Goal: Information Seeking & Learning: Find specific fact

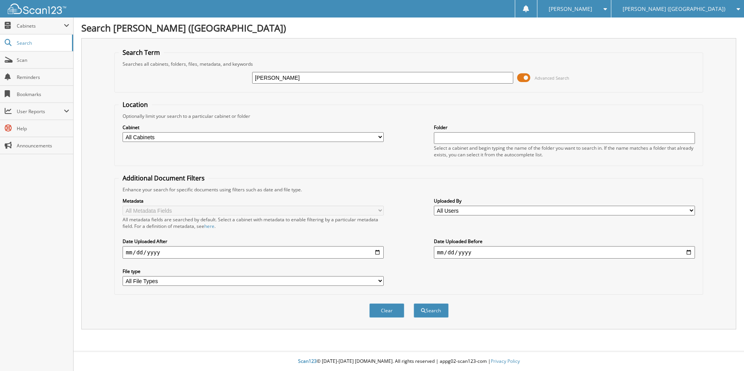
type input "[PERSON_NAME]"
click at [414, 304] on button "Search" at bounding box center [431, 311] width 35 height 14
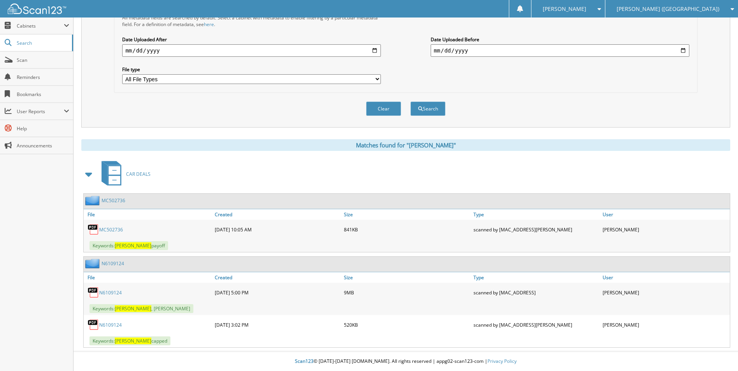
scroll to position [202, 0]
click at [107, 292] on link "N6109124" at bounding box center [110, 293] width 23 height 7
